Goal: Task Accomplishment & Management: Manage account settings

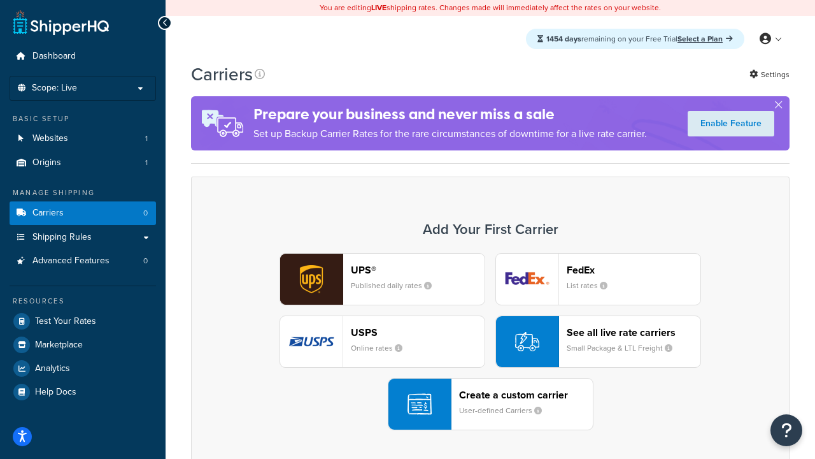
click at [490, 341] on div "UPS® Published daily rates FedEx List rates USPS Online rates See all live rate…" at bounding box center [490, 341] width 572 height 177
click at [634, 269] on header "FedEx" at bounding box center [634, 270] width 134 height 12
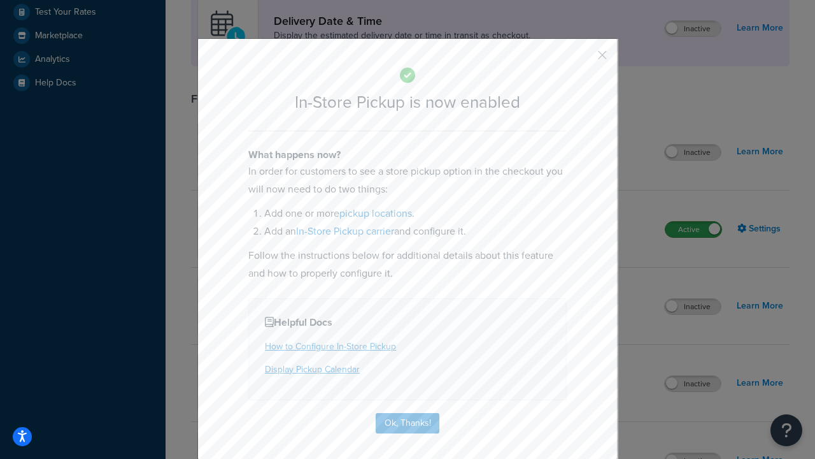
scroll to position [357, 0]
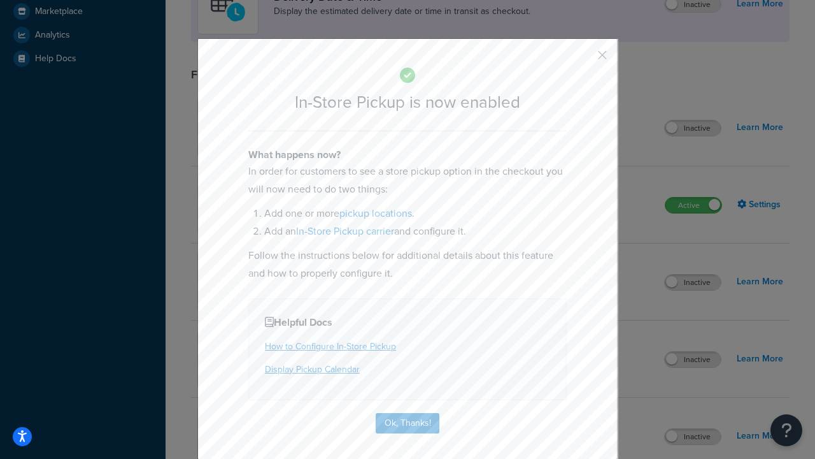
click at [583, 59] on button "button" at bounding box center [583, 59] width 3 height 3
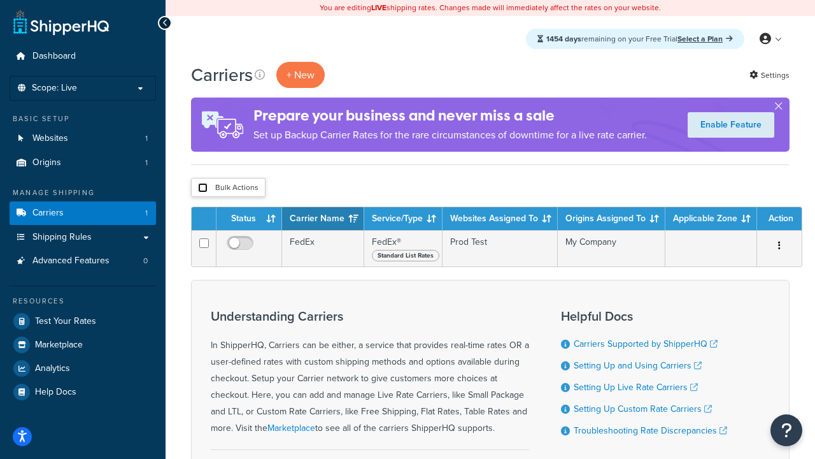
click at [203, 188] on input "checkbox" at bounding box center [203, 188] width 10 height 10
checkbox input "true"
click at [0, 0] on button "Delete" at bounding box center [0, 0] width 0 height 0
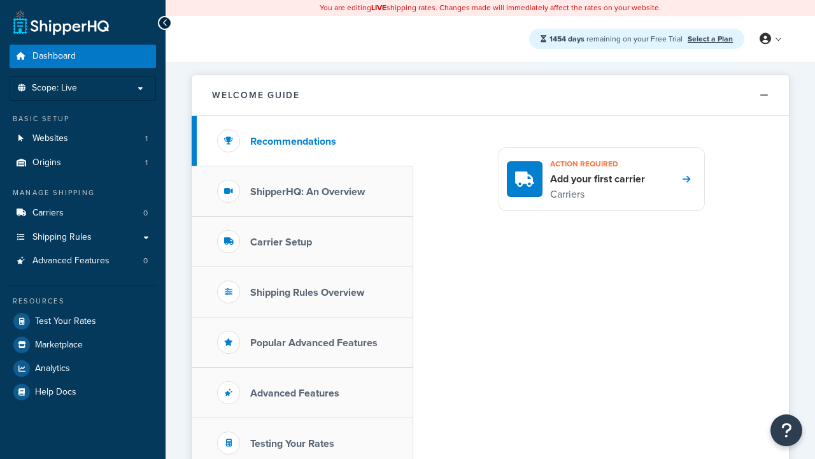
click at [710, 38] on link "Select a Plan" at bounding box center [710, 38] width 45 height 11
